Goal: Check status: Check status

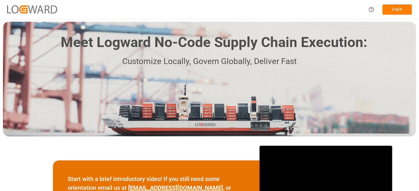
click at [392, 9] on button "Log In" at bounding box center [396, 9] width 29 height 10
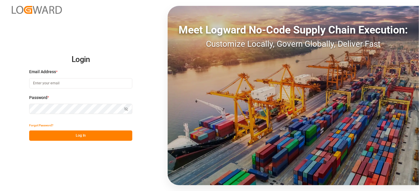
type input "[DOMAIN_NAME][EMAIL_ADDRESS][PERSON_NAME][DOMAIN_NAME]"
click at [71, 135] on button "Log In" at bounding box center [80, 136] width 103 height 10
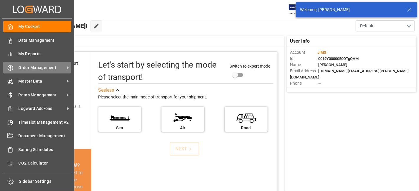
click at [42, 67] on span "Order Management" at bounding box center [42, 68] width 47 height 6
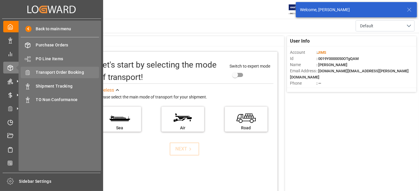
click at [76, 71] on span "Transport Order Booking" at bounding box center [67, 72] width 63 height 6
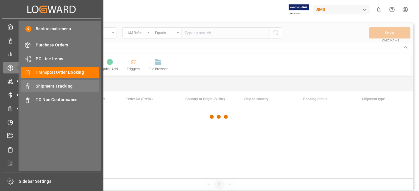
click at [68, 88] on span "Shipment Tracking" at bounding box center [67, 86] width 63 height 6
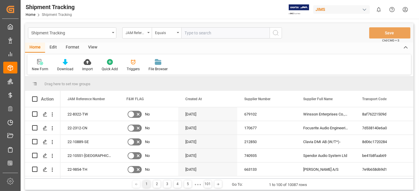
click at [195, 34] on input "text" at bounding box center [225, 32] width 88 height 11
paste input "77-10952-CN"
type input "77-10952-CN"
click at [276, 33] on icon "search button" at bounding box center [275, 32] width 7 height 7
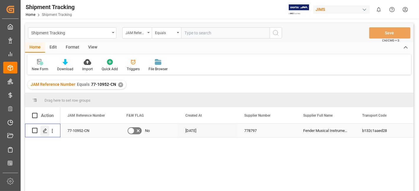
click at [44, 131] on icon "Press SPACE to select this row." at bounding box center [45, 131] width 5 height 5
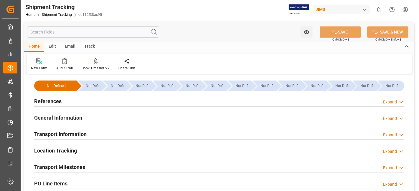
type input "[DATE] 00:00"
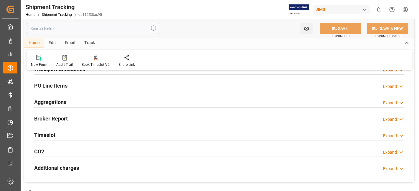
scroll to position [65, 0]
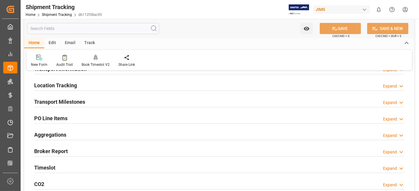
click at [92, 101] on div "Transport Milestones Expand" at bounding box center [219, 101] width 370 height 11
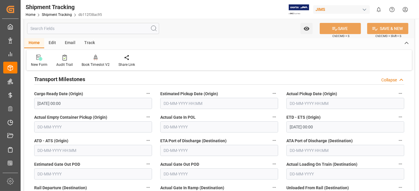
scroll to position [98, 0]
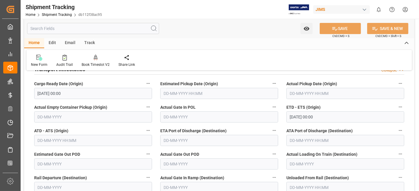
click at [171, 90] on input "text" at bounding box center [219, 93] width 118 height 11
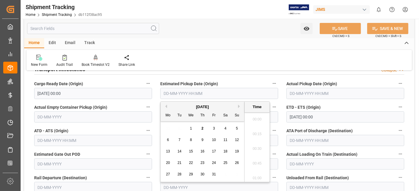
scroll to position [458, 0]
drag, startPoint x: 173, startPoint y: 130, endPoint x: 176, endPoint y: 130, distance: 3.8
click at [173, 130] on div "29 30 1 2 3 4 5" at bounding box center [202, 128] width 80 height 11
click at [189, 140] on div "8" at bounding box center [190, 140] width 7 height 7
type input "[DATE] 00:00"
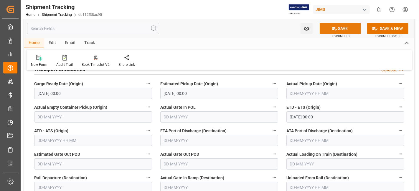
click at [335, 30] on icon at bounding box center [334, 29] width 5 height 4
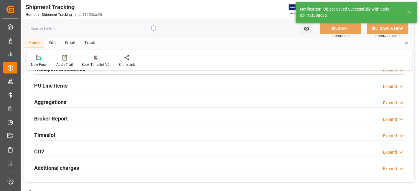
scroll to position [0, 0]
